Goal: Use online tool/utility

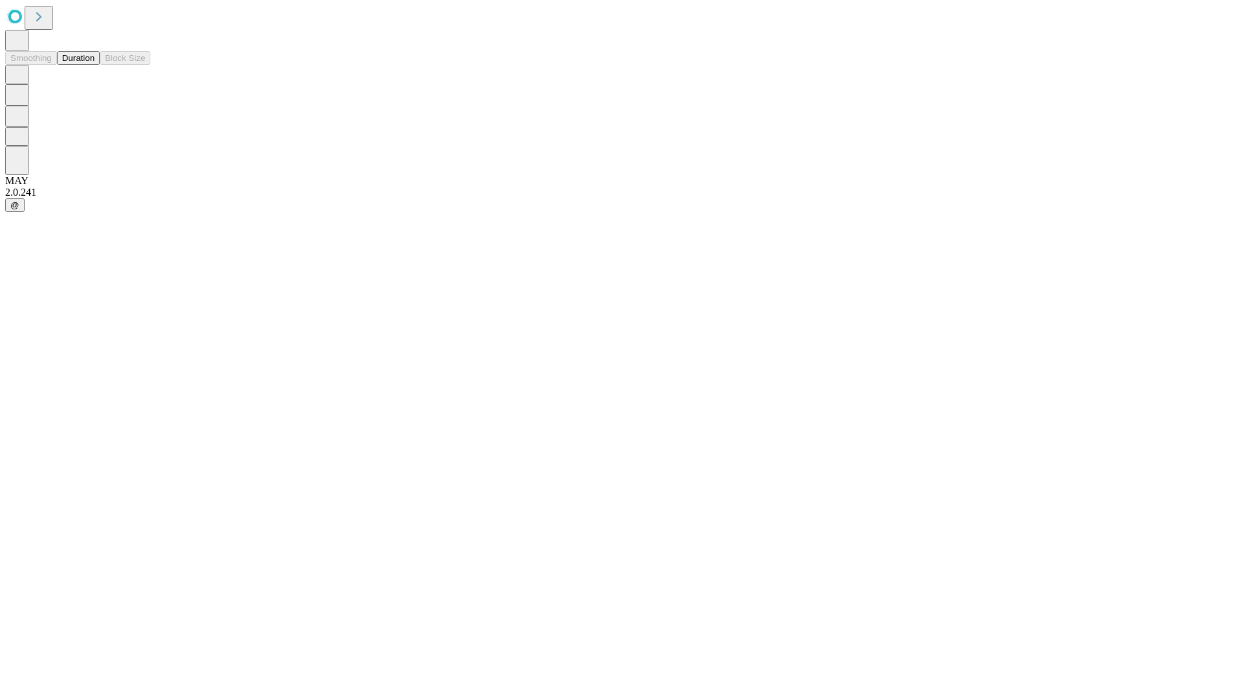
click at [95, 65] on button "Duration" at bounding box center [78, 58] width 43 height 14
click at [145, 302] on input "text" at bounding box center [99, 308] width 92 height 13
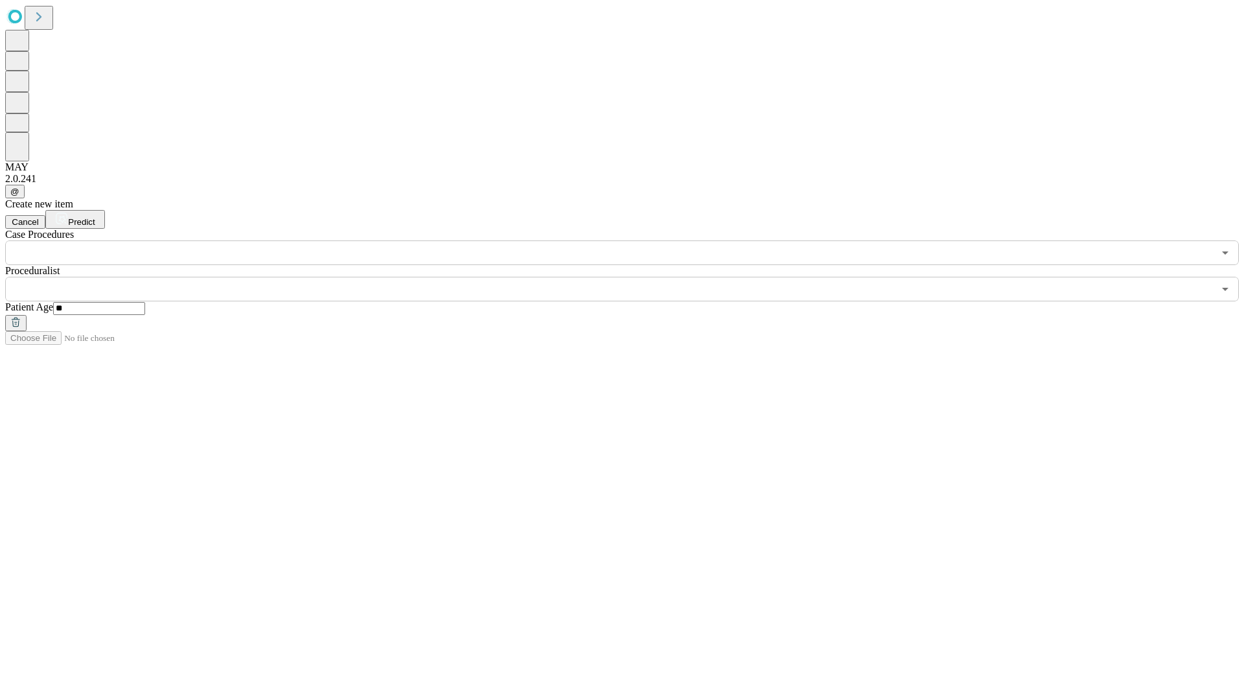
type input "**"
click at [631, 277] on input "text" at bounding box center [609, 289] width 1208 height 25
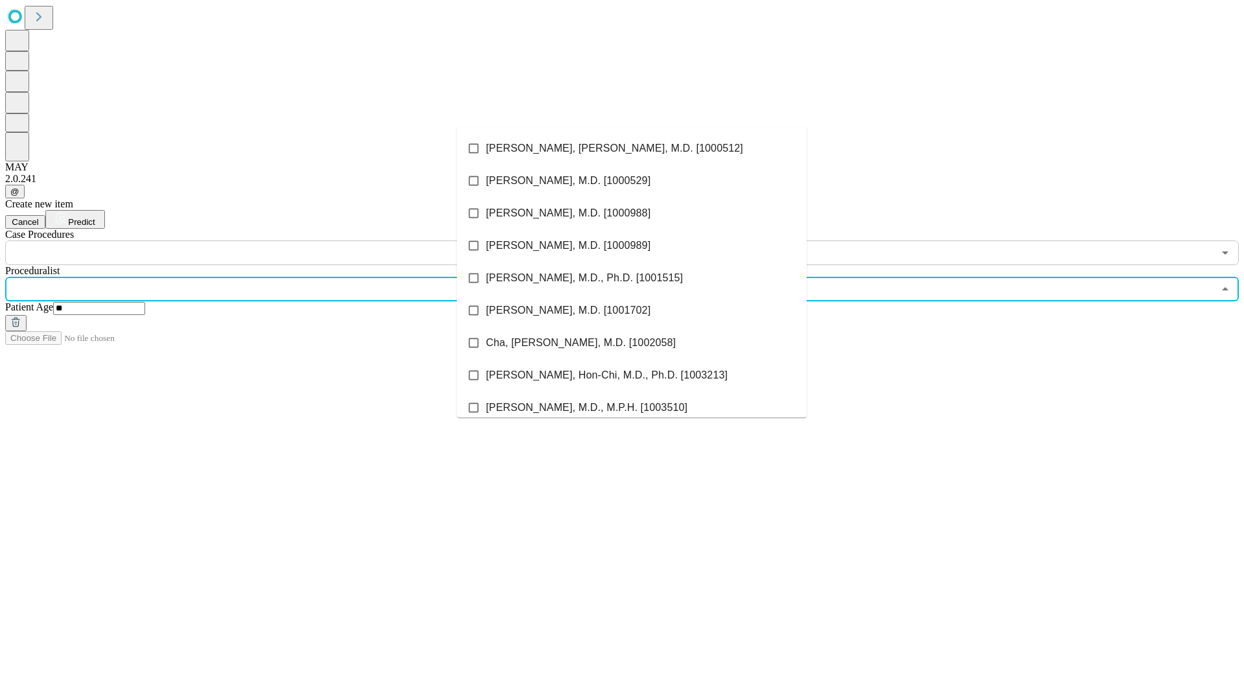
click at [632, 148] on li "[PERSON_NAME], [PERSON_NAME], M.D. [1000512]" at bounding box center [632, 148] width 350 height 32
click at [272, 240] on input "text" at bounding box center [609, 252] width 1208 height 25
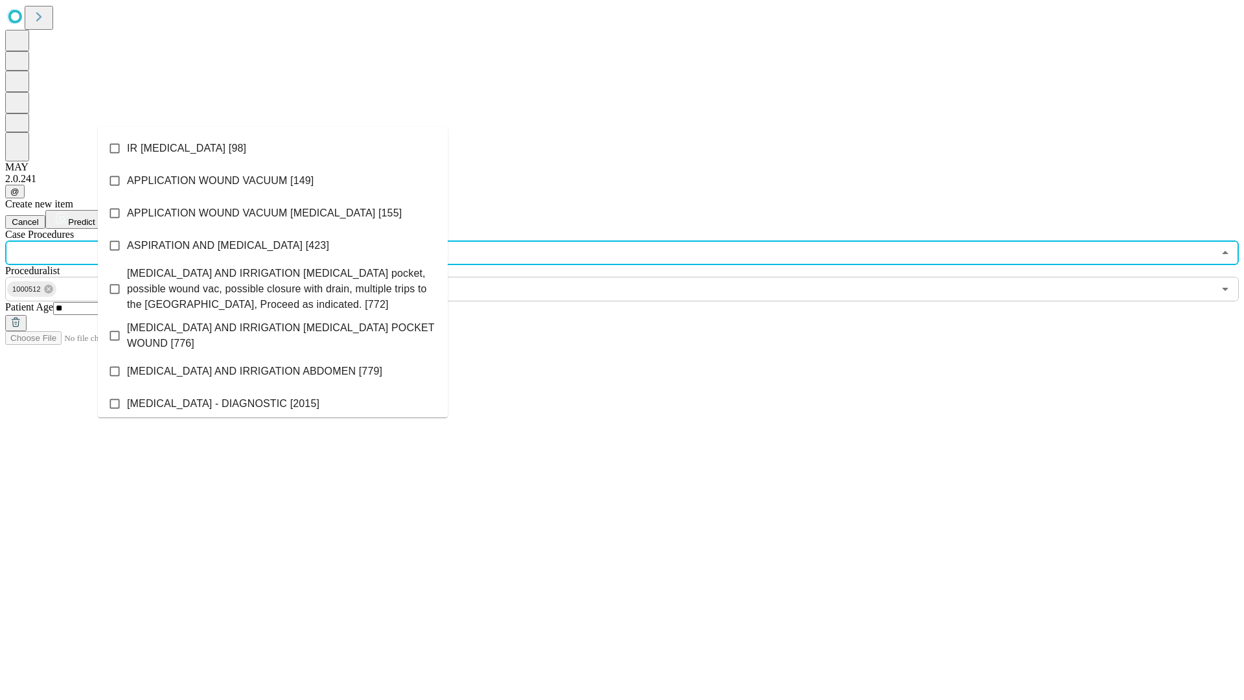
click at [273, 148] on li "IR [MEDICAL_DATA] [98]" at bounding box center [273, 148] width 350 height 32
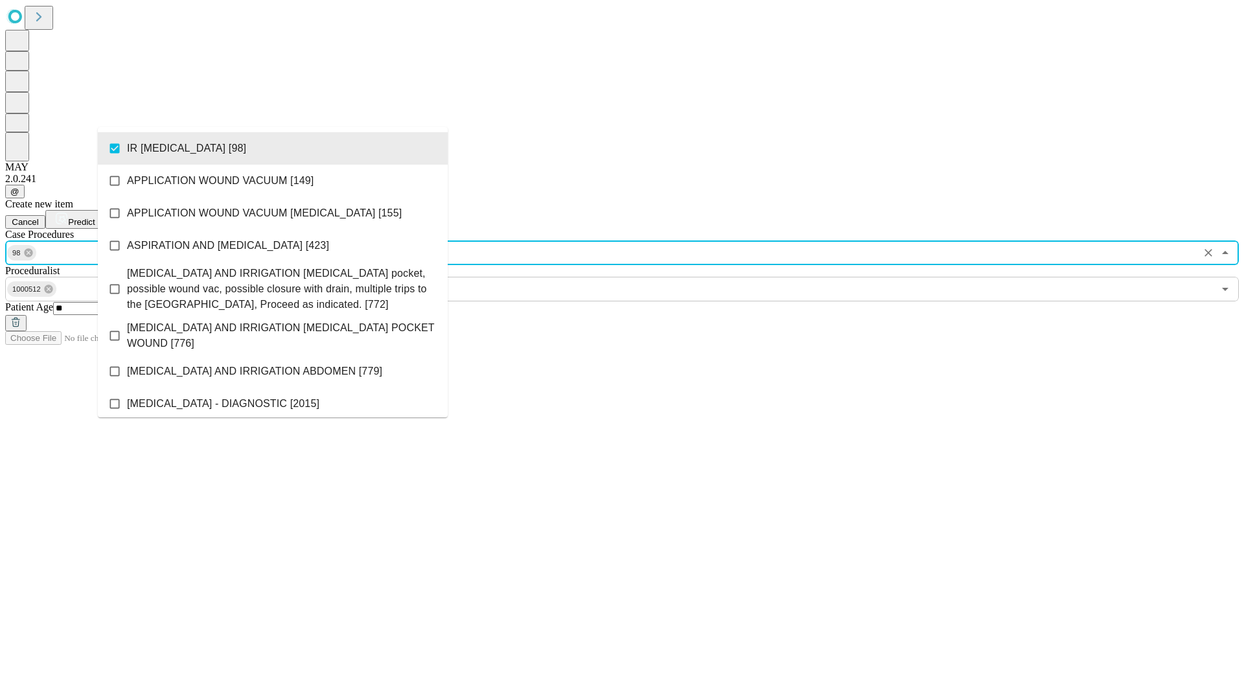
click at [95, 217] on span "Predict" at bounding box center [81, 222] width 27 height 10
